Goal: Information Seeking & Learning: Learn about a topic

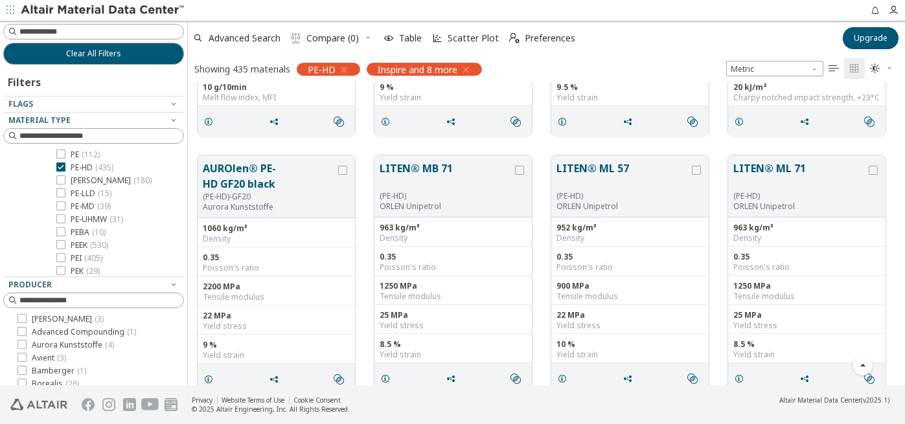
scroll to position [65, 0]
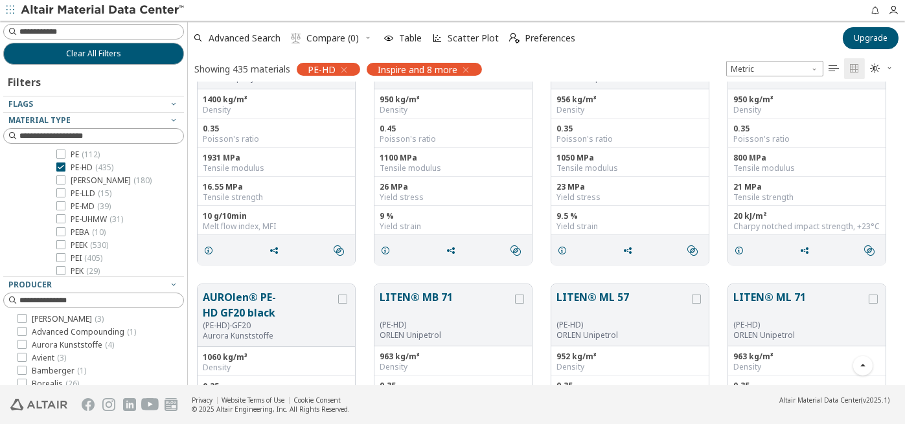
click at [834, 68] on icon "" at bounding box center [833, 68] width 10 height 10
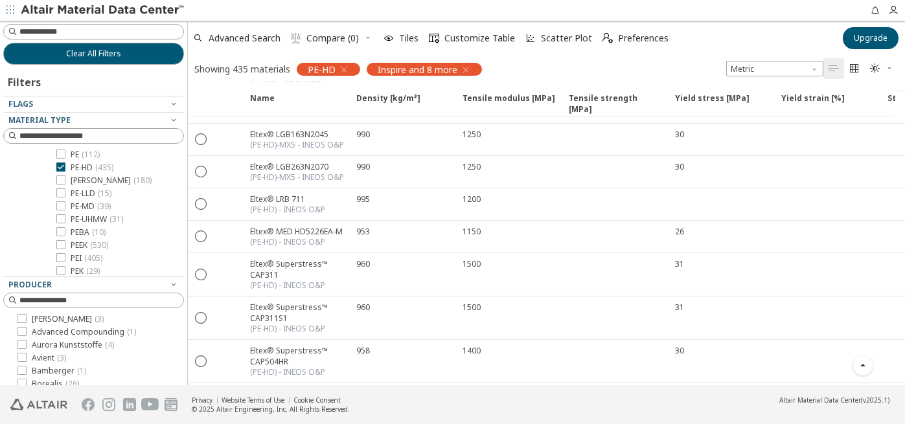
scroll to position [11972, 0]
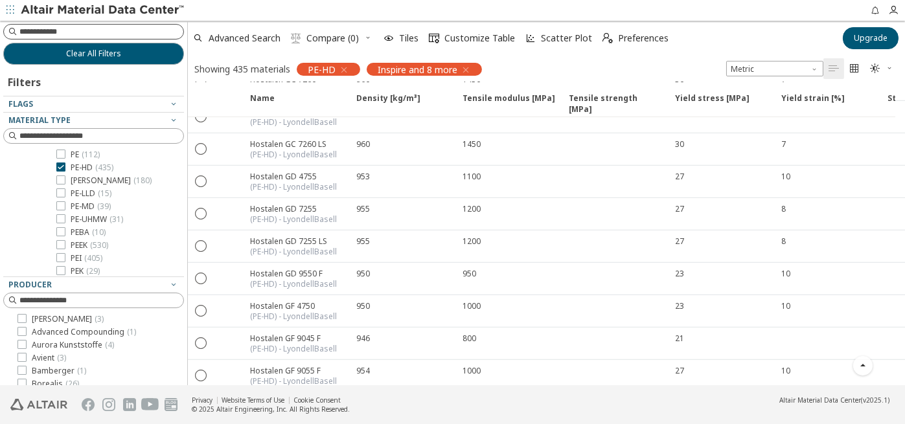
click at [101, 33] on input at bounding box center [101, 31] width 164 height 13
type input "**********"
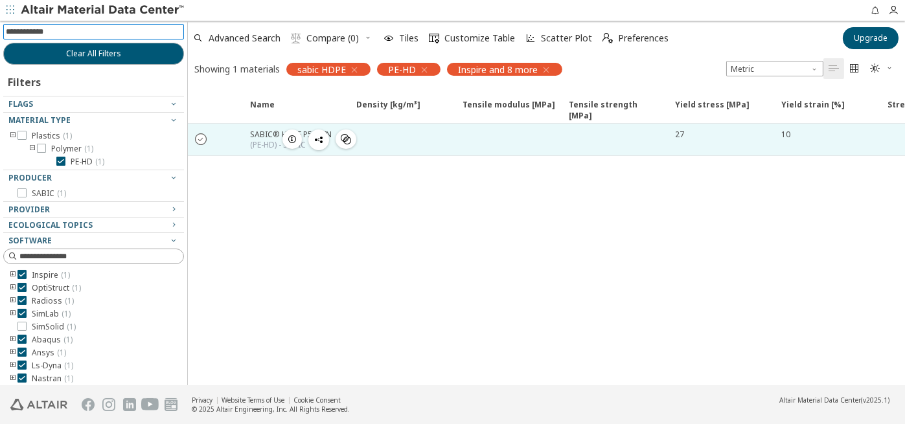
click at [200, 141] on icon "" at bounding box center [202, 139] width 12 height 12
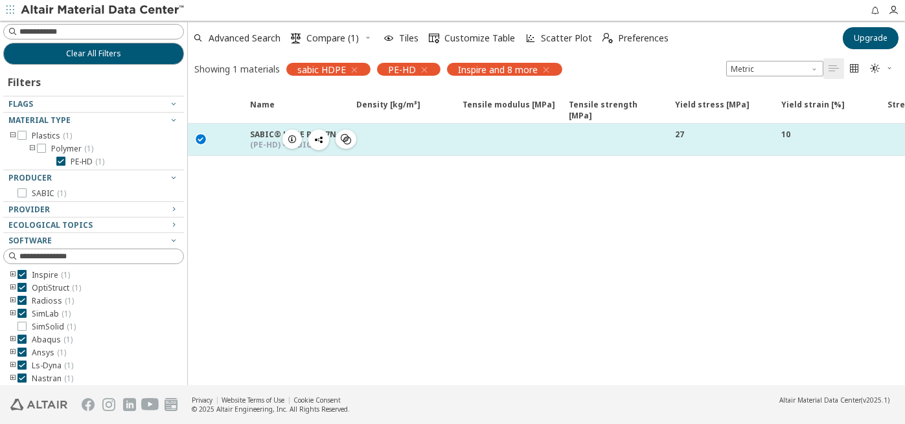
click at [268, 137] on div "SABIC® HDPE P5307N" at bounding box center [293, 134] width 86 height 11
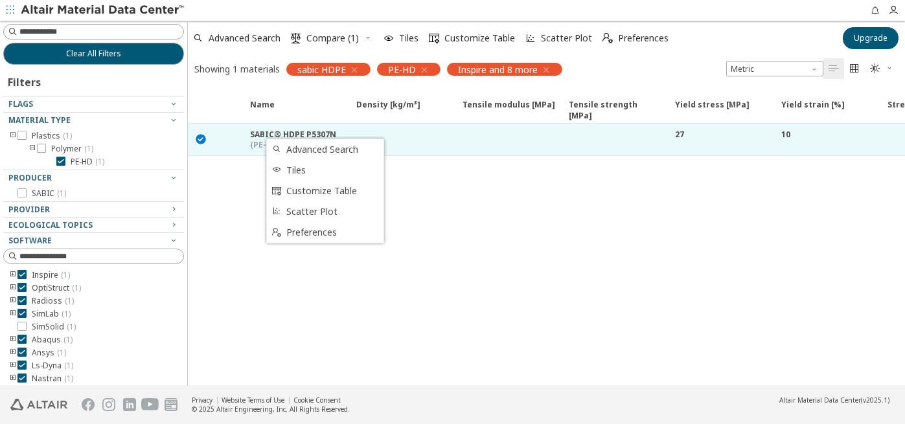
click at [255, 185] on div "Name Density [kg/m³] Density [kg/m³] ISO 1183 Tensile modulus [MPa] Tensile mod…" at bounding box center [546, 237] width 717 height 297
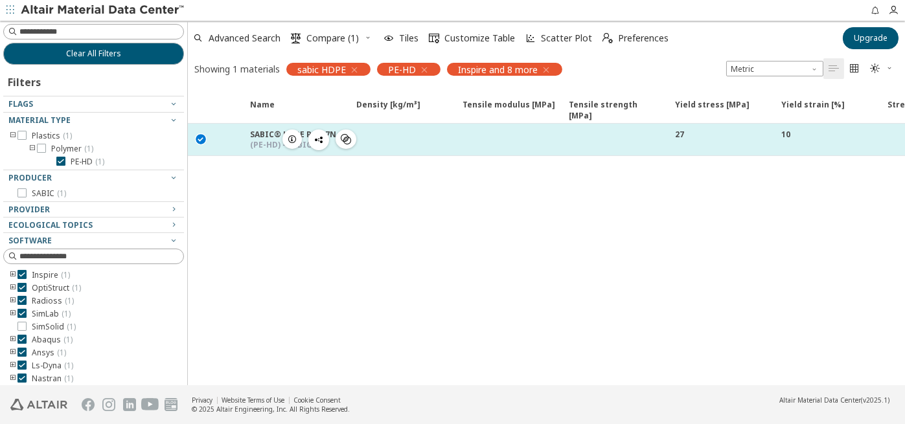
click at [273, 140] on div "(PE-HD) - SABIC" at bounding box center [293, 145] width 86 height 10
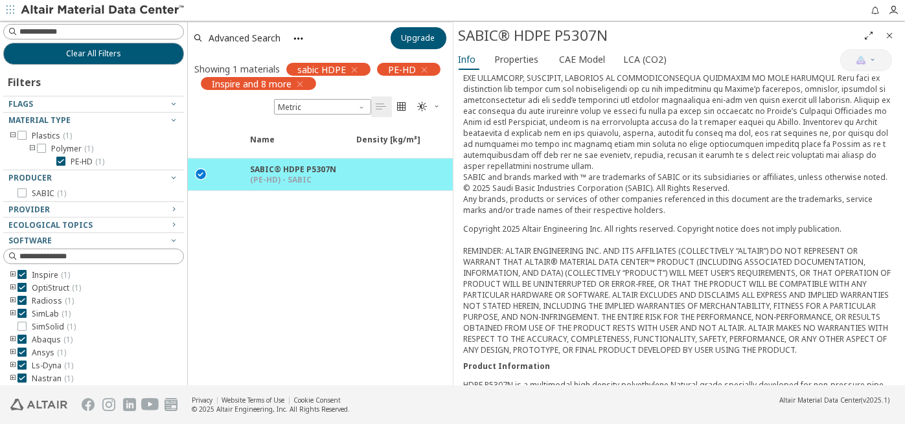
scroll to position [342, 0]
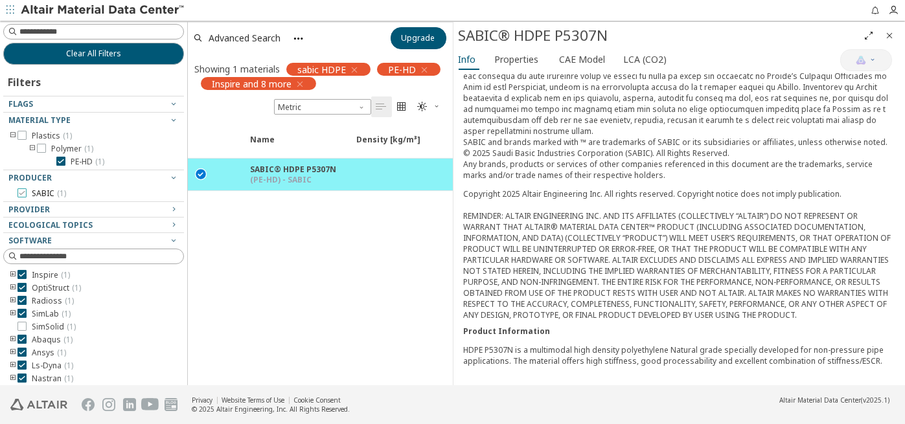
click at [21, 192] on icon at bounding box center [21, 192] width 9 height 9
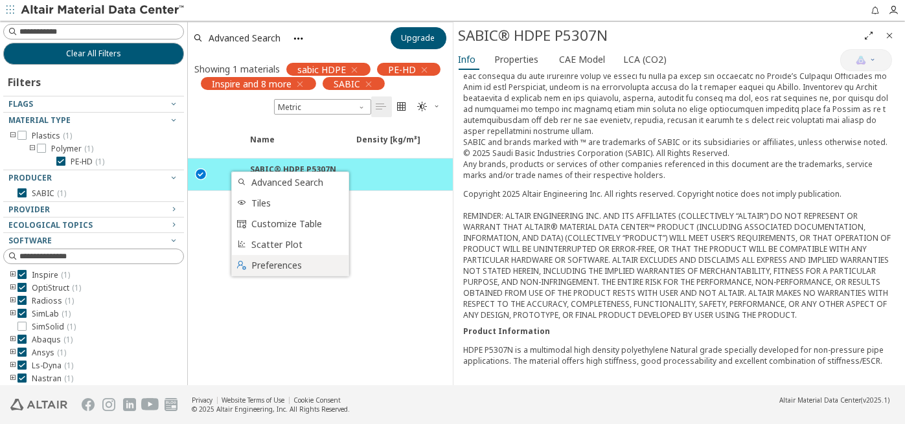
click at [286, 269] on span "Preferences" at bounding box center [295, 265] width 89 height 21
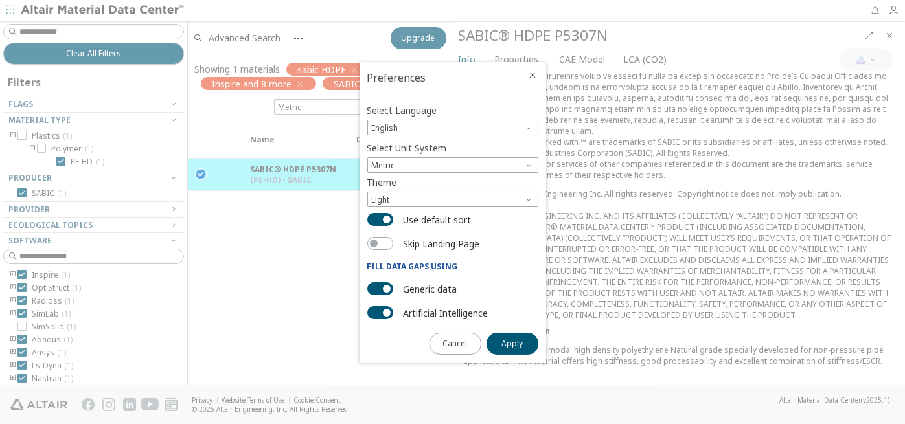
click at [532, 73] on icon "Close" at bounding box center [533, 75] width 10 height 10
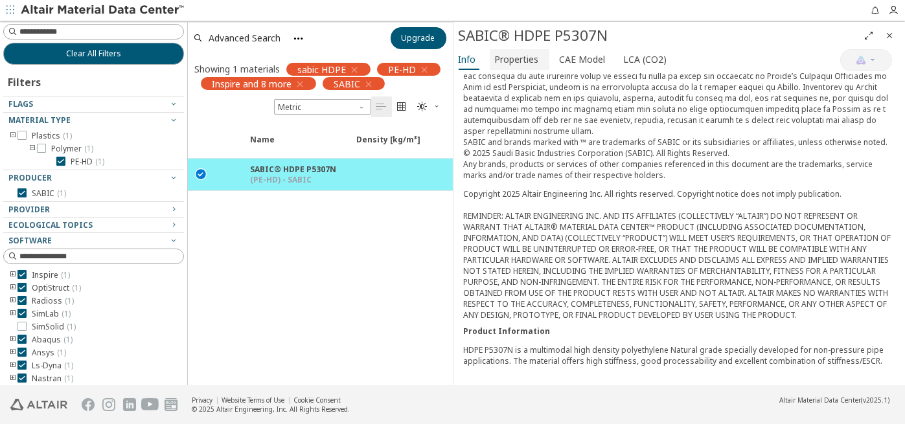
click at [513, 59] on span "Properties" at bounding box center [517, 59] width 44 height 21
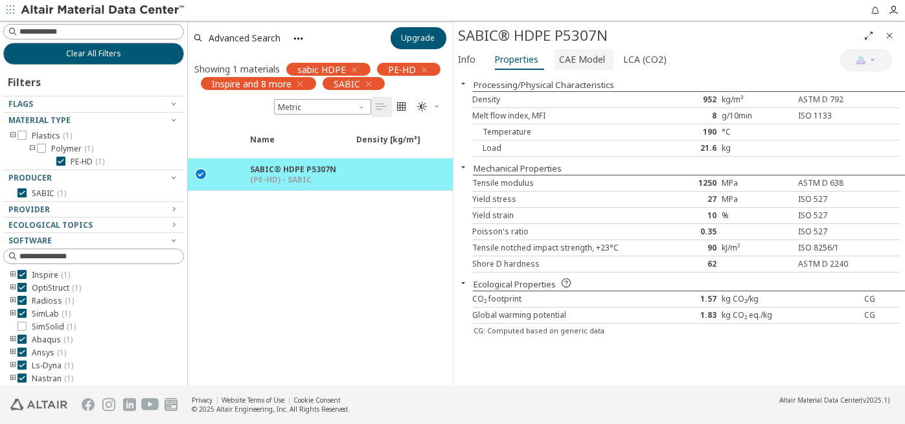
click at [593, 58] on span "CAE Model" at bounding box center [583, 59] width 46 height 21
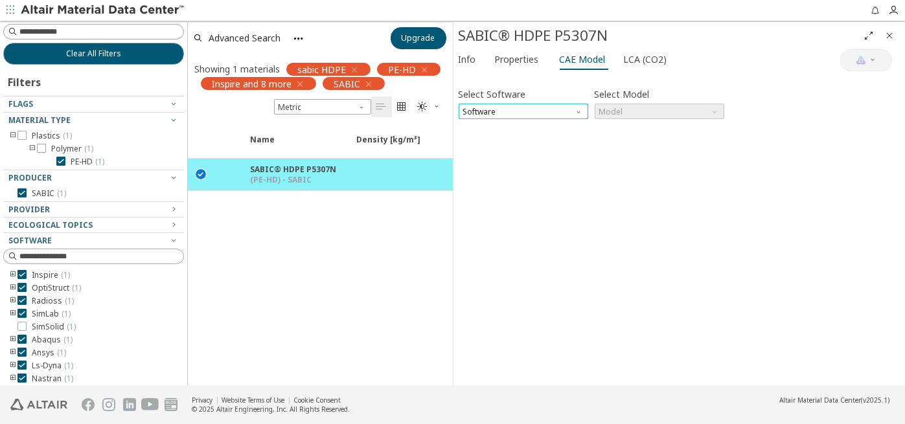
click at [582, 115] on span "Software" at bounding box center [524, 112] width 130 height 16
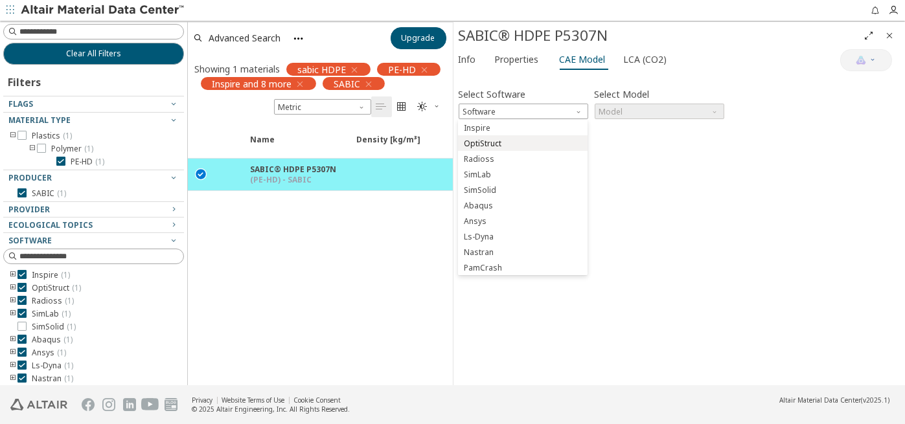
click at [530, 144] on span "OptiStruct" at bounding box center [522, 143] width 119 height 9
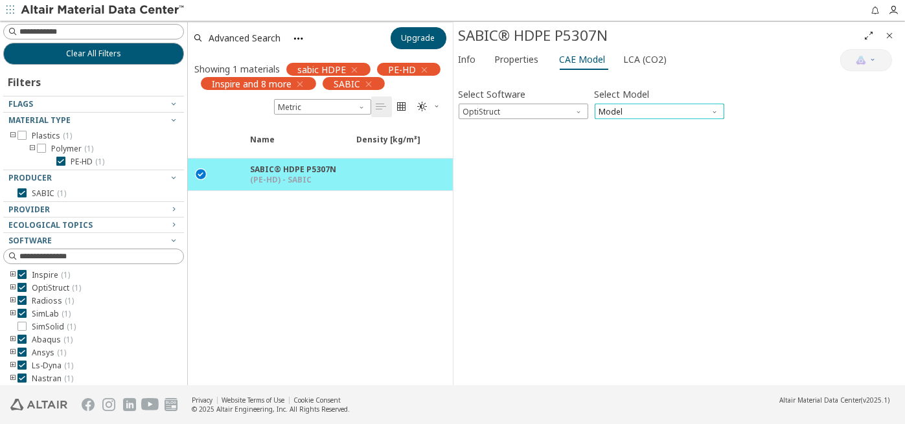
click at [639, 115] on span "Model" at bounding box center [660, 112] width 130 height 16
click at [624, 128] on span "Mat1" at bounding box center [658, 128] width 119 height 9
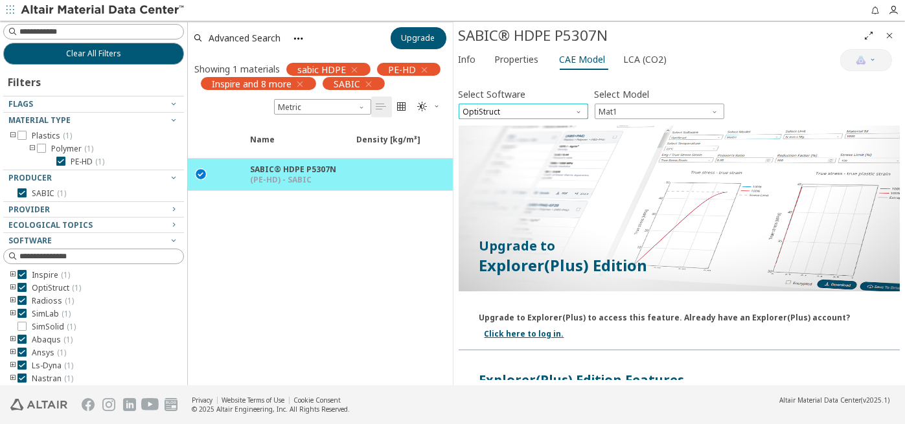
click at [524, 111] on span "OptiStruct" at bounding box center [524, 112] width 130 height 16
click at [643, 61] on span "LCA (CO2)" at bounding box center [645, 59] width 43 height 21
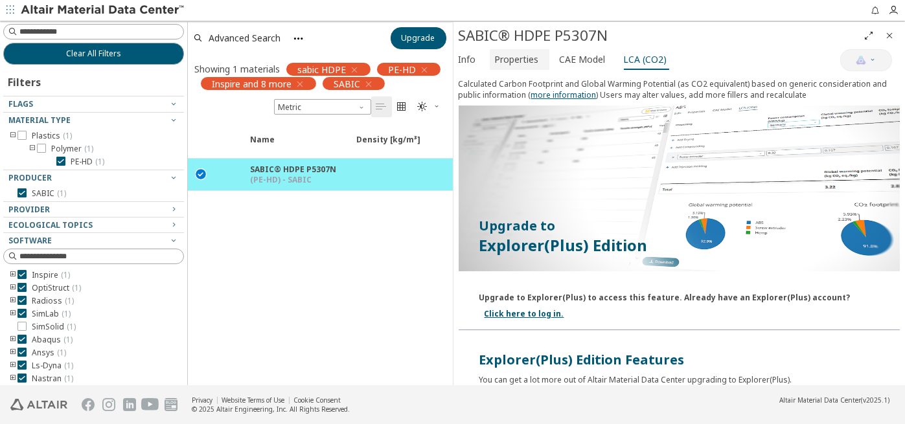
click at [523, 58] on span "Properties" at bounding box center [517, 59] width 44 height 21
